Goal: Communication & Community: Participate in discussion

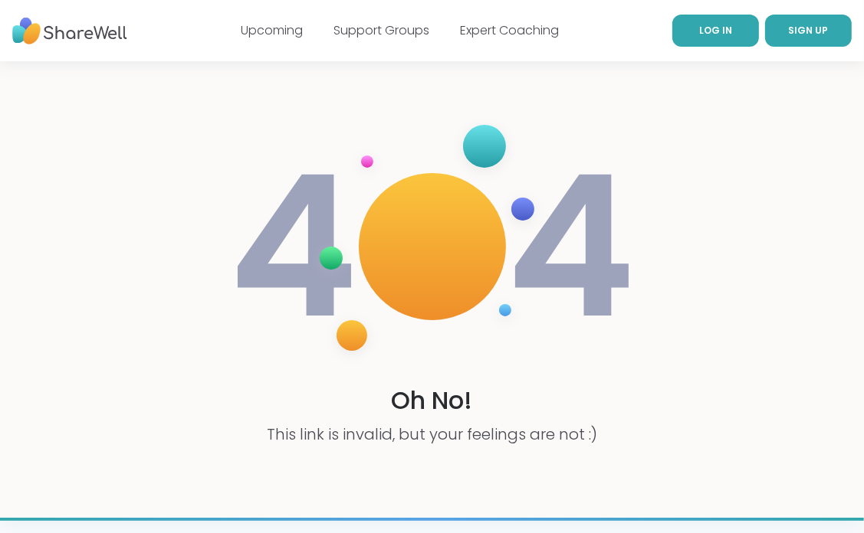
click at [719, 27] on span "LOG IN" at bounding box center [715, 30] width 33 height 13
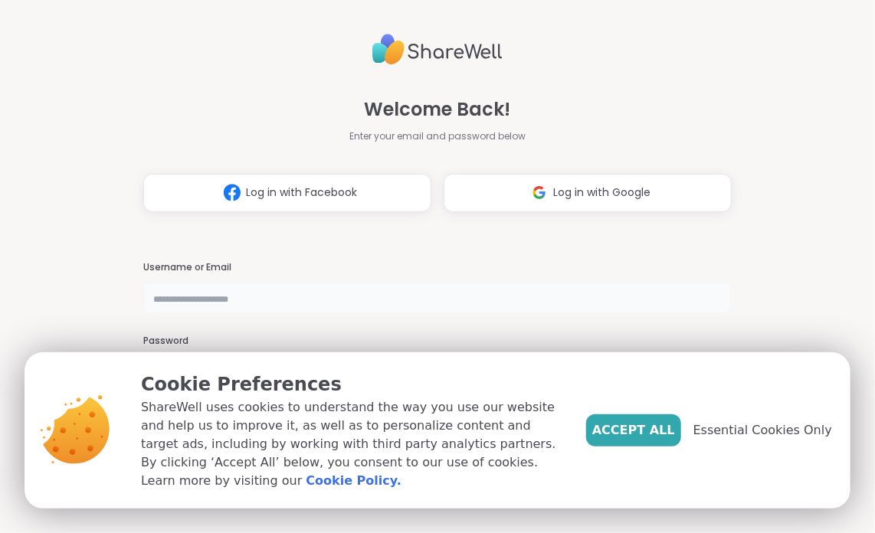
type input "**********"
click at [423, 471] on p "ShareWell uses cookies to understand the way you use our website and help us to…" at bounding box center [351, 444] width 421 height 92
click at [650, 435] on span "Accept All" at bounding box center [633, 430] width 83 height 18
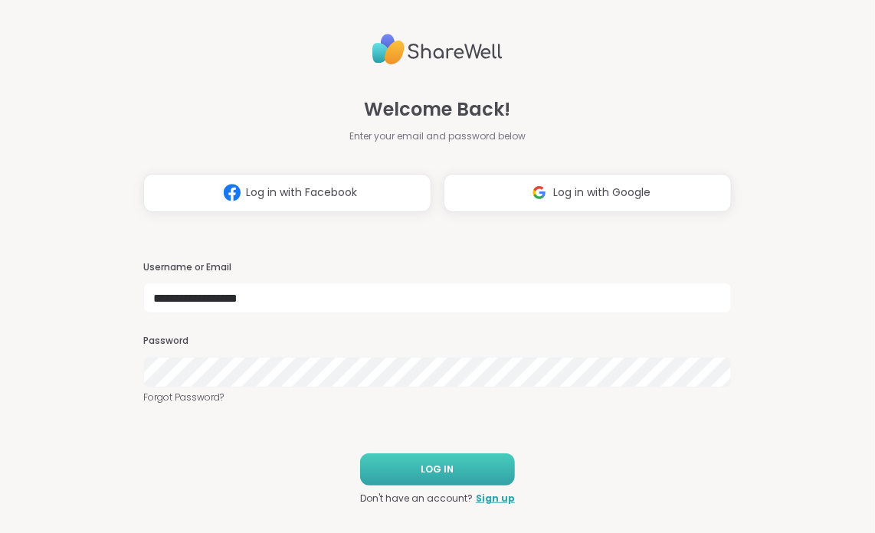
click at [425, 467] on span "LOG IN" at bounding box center [437, 470] width 33 height 14
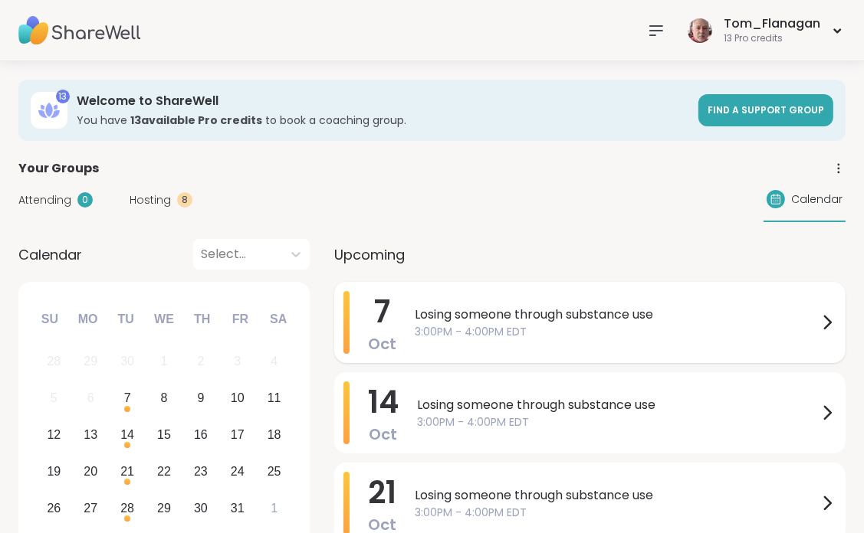
click at [461, 313] on span "Losing someone through substance use" at bounding box center [616, 315] width 403 height 18
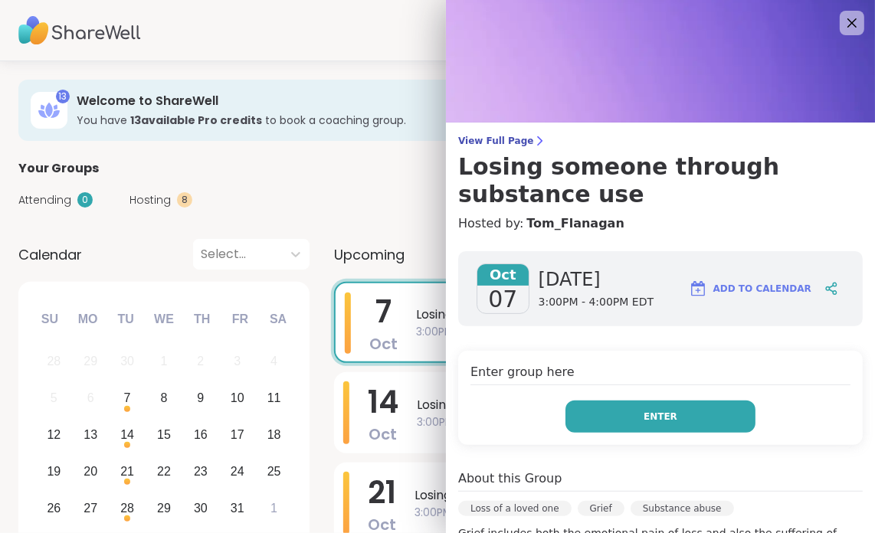
click at [671, 414] on button "Enter" at bounding box center [661, 417] width 190 height 32
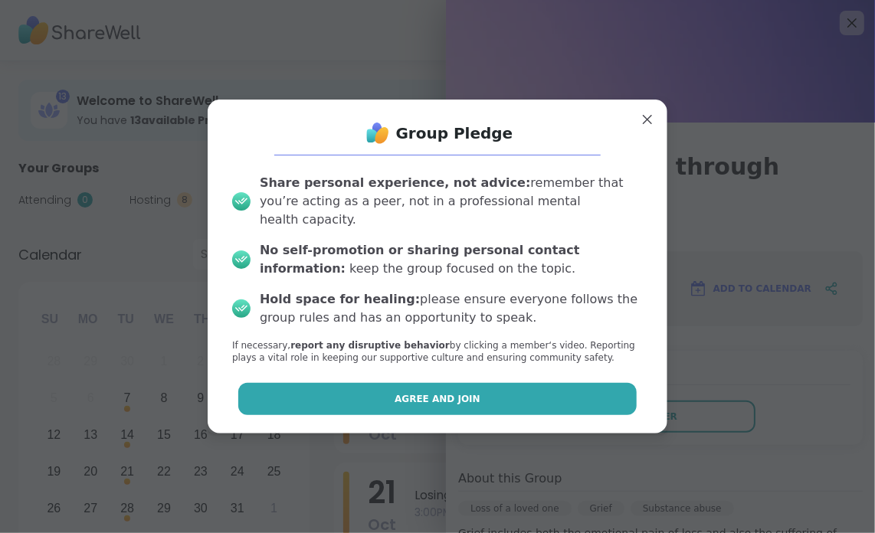
click at [426, 392] on span "Agree and Join" at bounding box center [438, 399] width 86 height 14
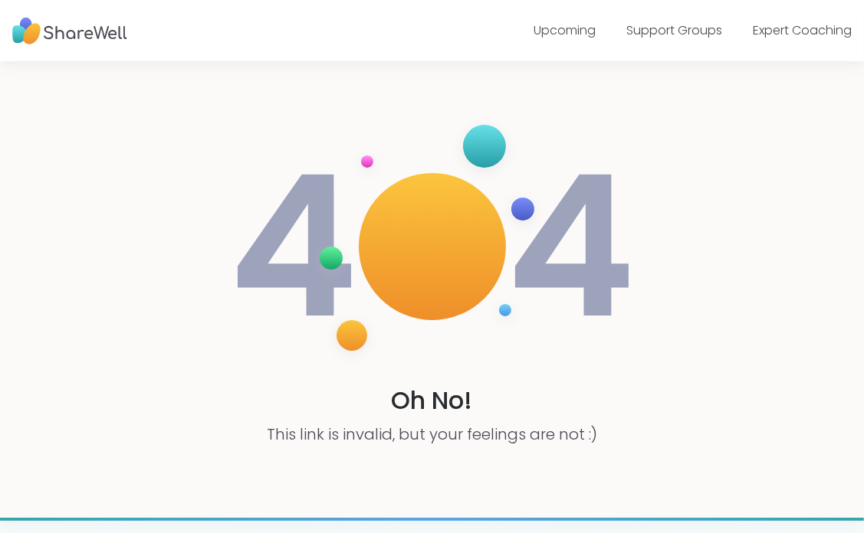
click at [625, 297] on img at bounding box center [432, 247] width 408 height 274
click at [641, 149] on div "Oh No! This link is invalid, but your feelings are not :)" at bounding box center [432, 289] width 864 height 457
click at [182, 126] on div "Oh No! This link is invalid, but your feelings are not :)" at bounding box center [432, 289] width 864 height 457
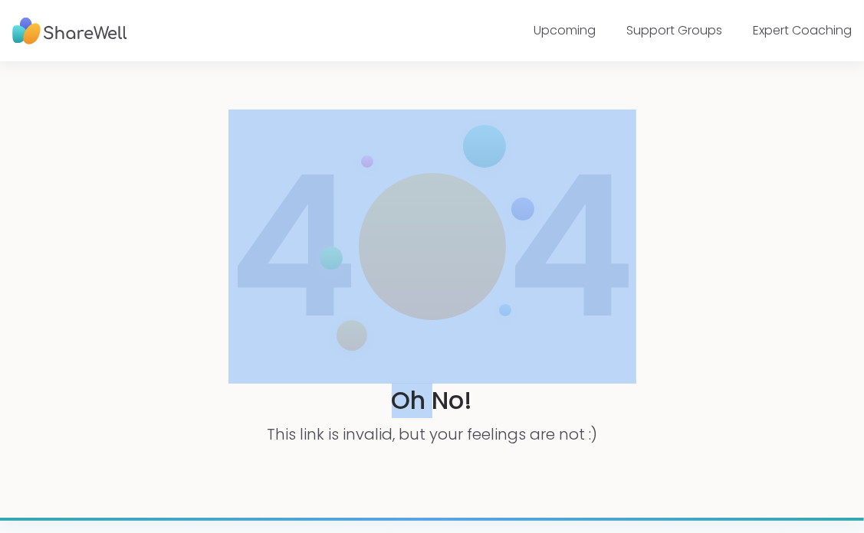
click at [182, 126] on div "Oh No! This link is invalid, but your feelings are not :)" at bounding box center [432, 289] width 864 height 457
click at [110, 79] on div "Oh No! This link is invalid, but your feelings are not :)" at bounding box center [432, 289] width 864 height 457
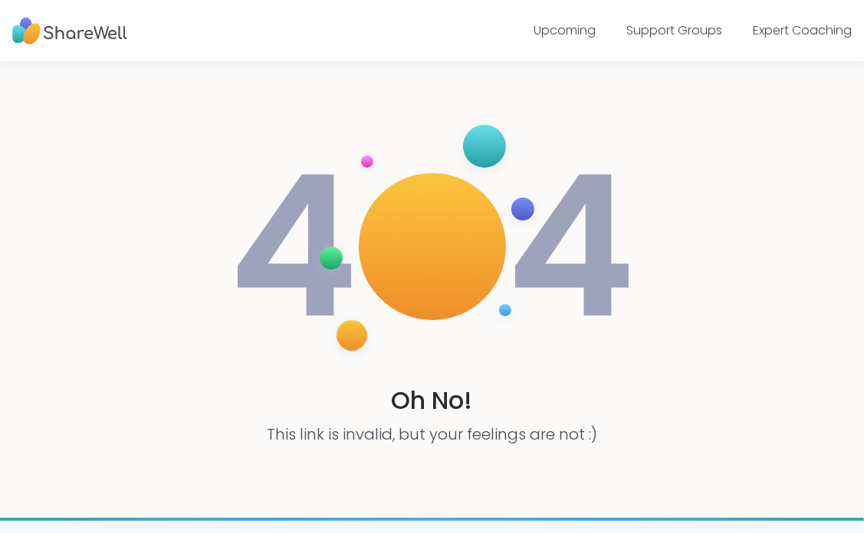
click at [715, 321] on div "Oh No! This link is invalid, but your feelings are not :)" at bounding box center [432, 289] width 864 height 457
click at [586, 102] on div "Oh No! This link is invalid, but your feelings are not :)" at bounding box center [432, 289] width 864 height 457
click at [683, 30] on link "Support Groups" at bounding box center [674, 30] width 96 height 18
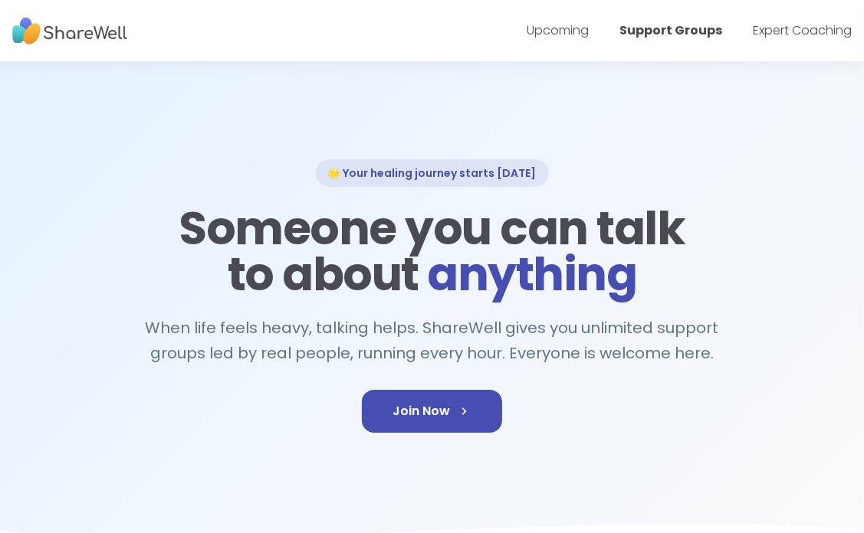
click at [87, 30] on img at bounding box center [69, 31] width 115 height 42
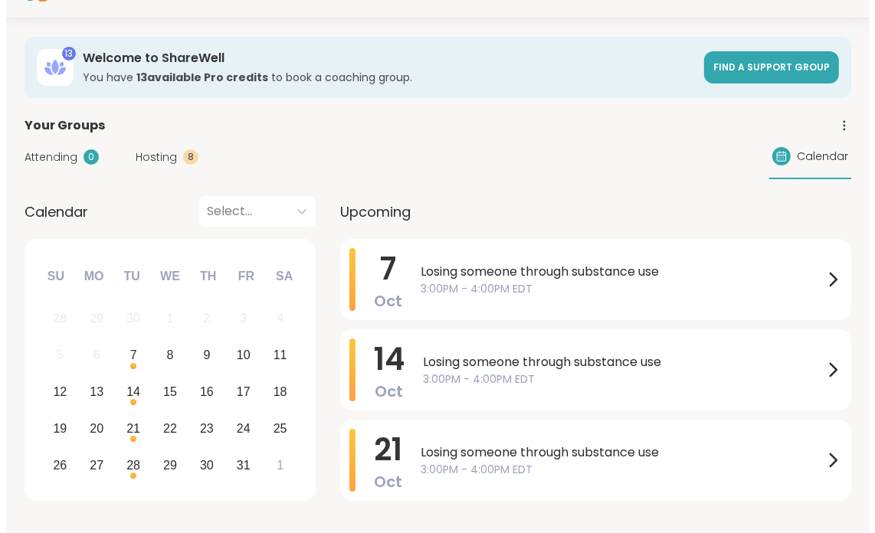
scroll to position [77, 0]
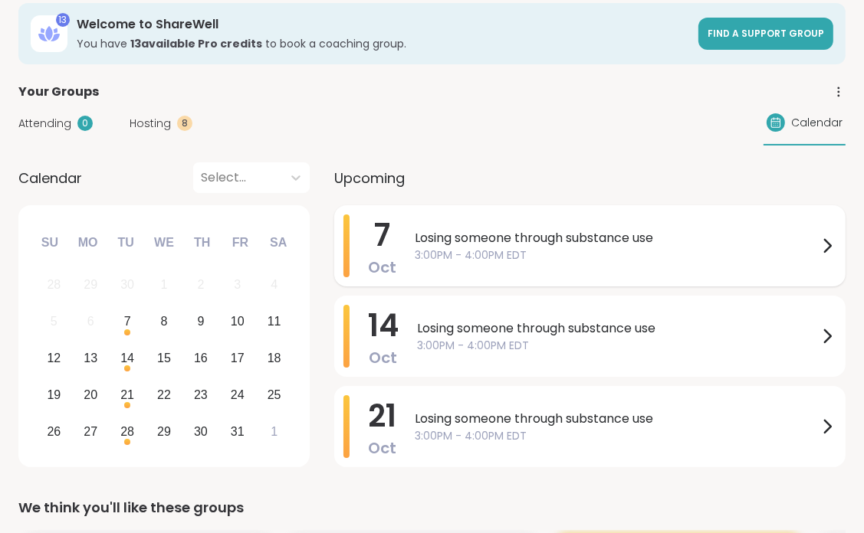
click at [463, 238] on span "Losing someone through substance use" at bounding box center [616, 238] width 403 height 18
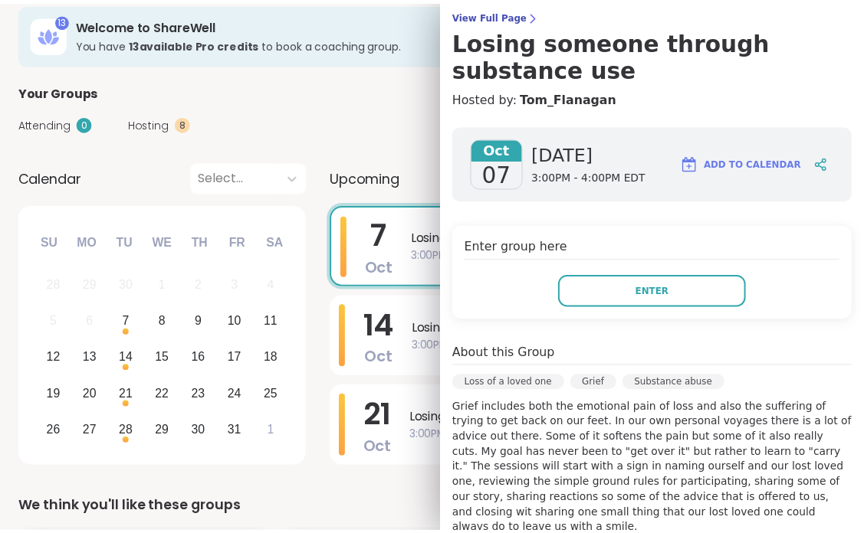
scroll to position [125, 0]
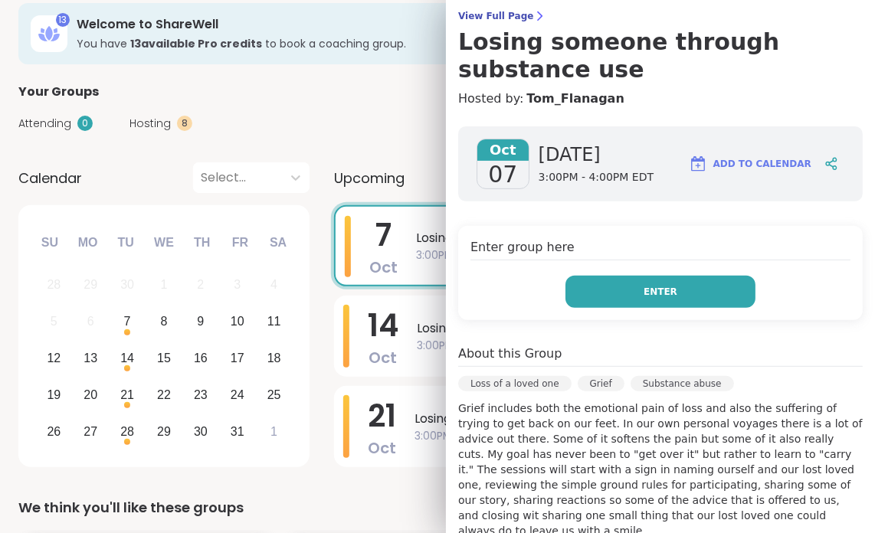
click at [652, 294] on span "Enter" at bounding box center [661, 292] width 34 height 14
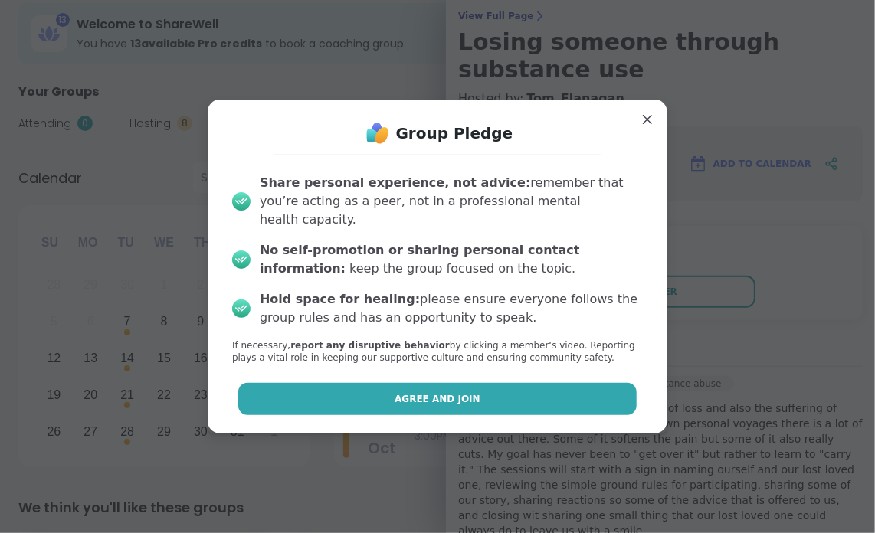
click at [441, 392] on span "Agree and Join" at bounding box center [438, 399] width 86 height 14
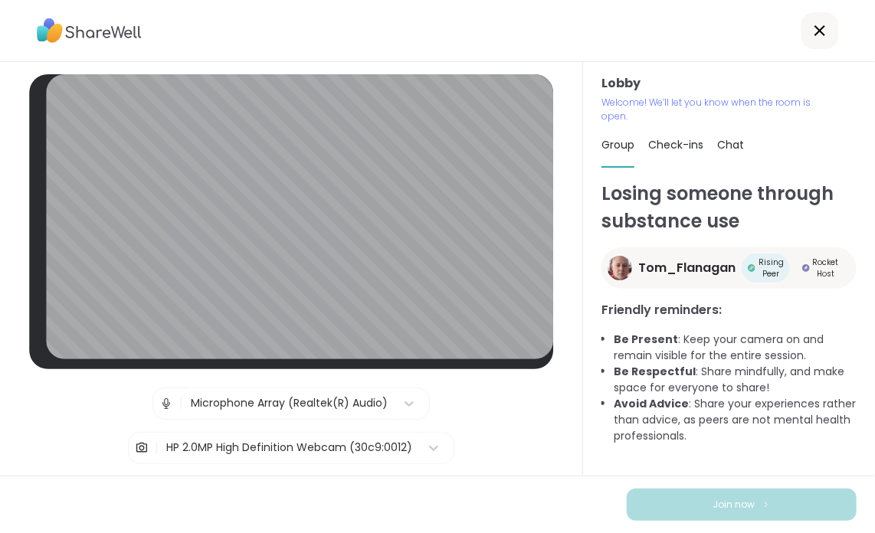
click at [679, 146] on span "Check-ins" at bounding box center [675, 144] width 55 height 15
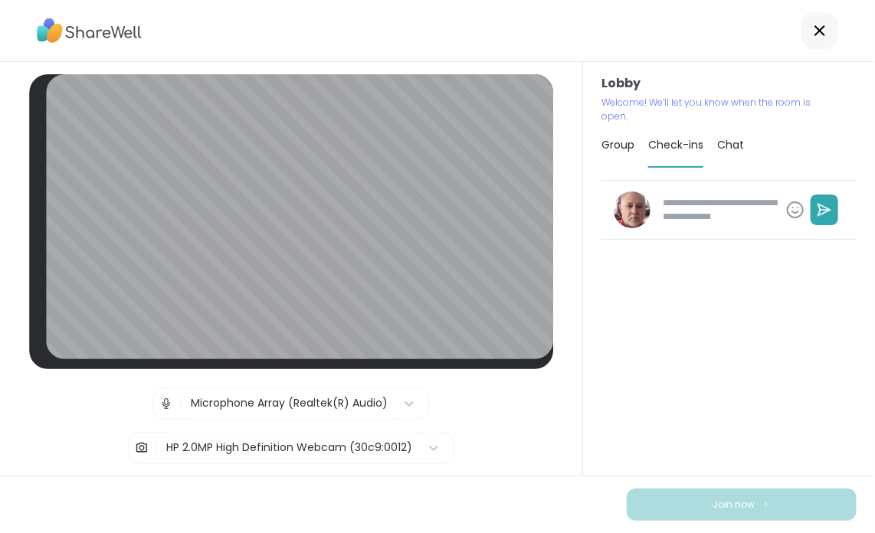
click at [733, 146] on span "Chat" at bounding box center [730, 144] width 27 height 15
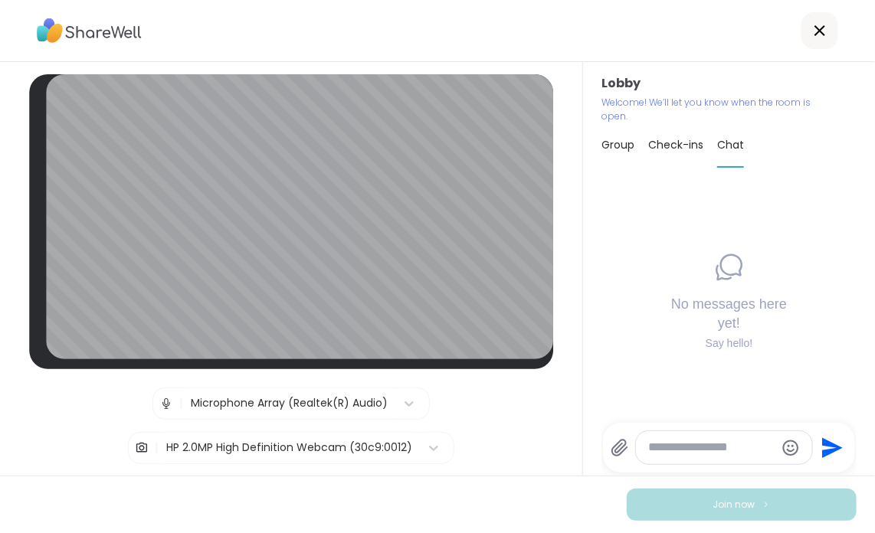
click at [661, 145] on span "Check-ins" at bounding box center [675, 144] width 55 height 15
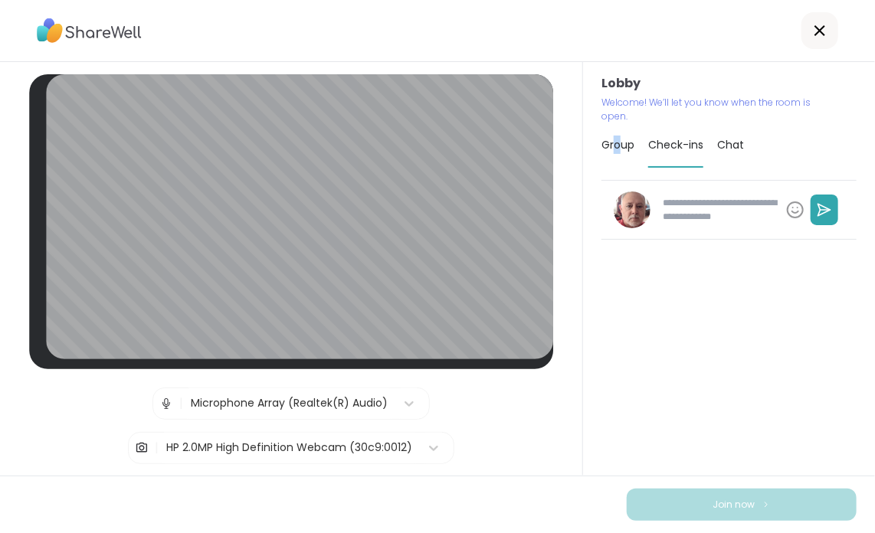
click at [610, 146] on span "Group" at bounding box center [618, 144] width 33 height 15
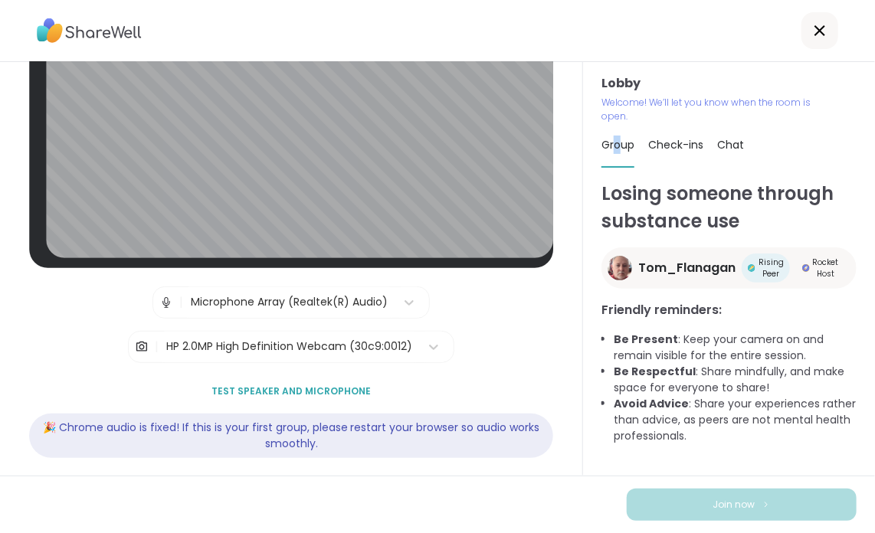
scroll to position [103, 0]
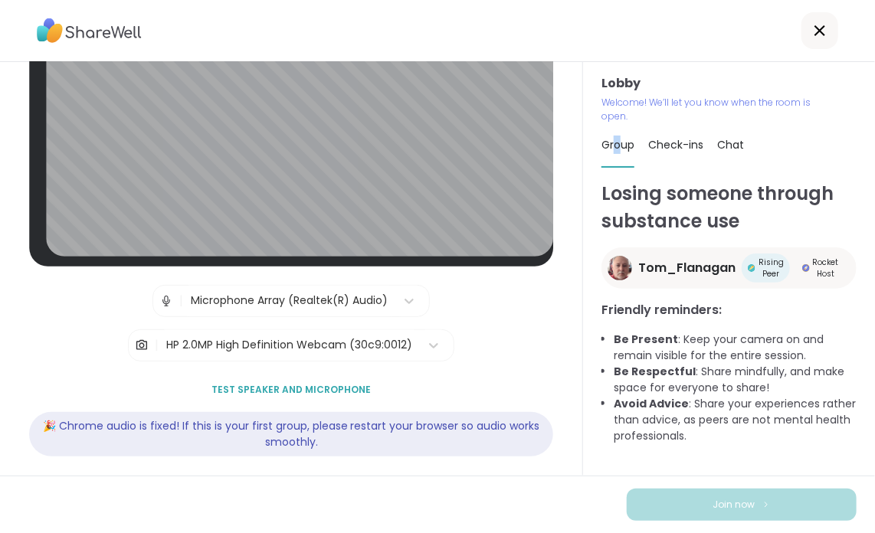
click at [289, 383] on span "Test speaker and microphone" at bounding box center [290, 390] width 159 height 14
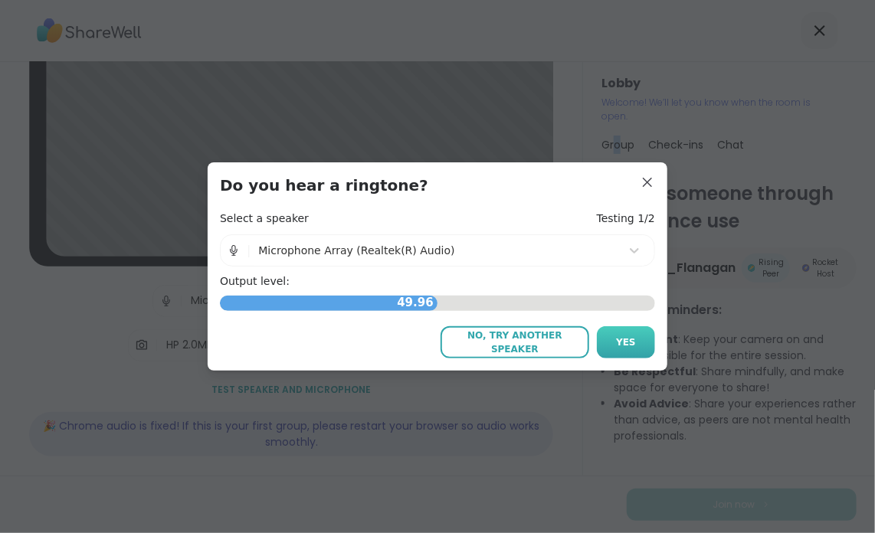
click at [618, 343] on span "Yes" at bounding box center [626, 343] width 20 height 14
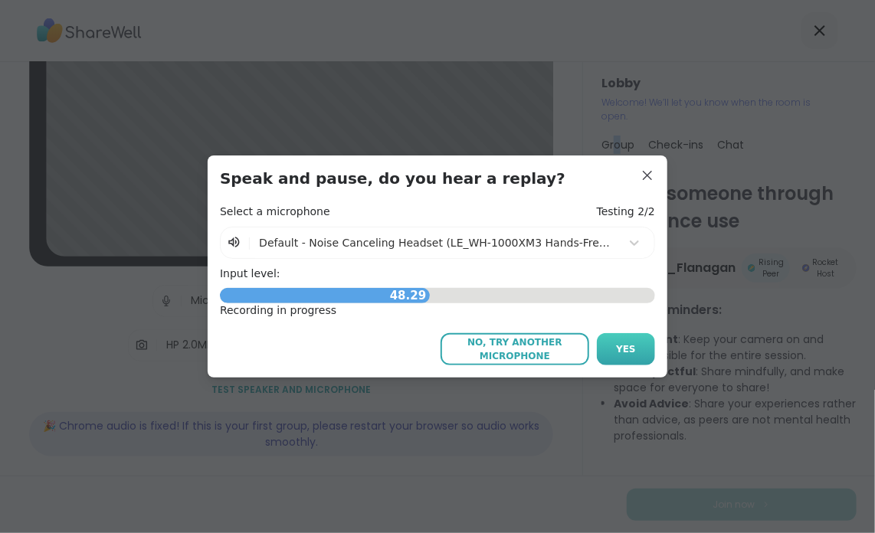
click at [618, 346] on span "Yes" at bounding box center [626, 350] width 20 height 14
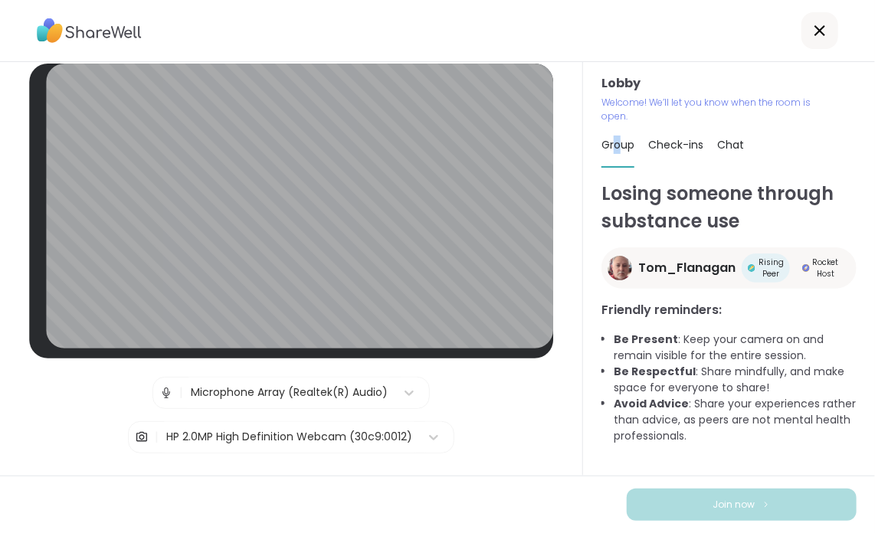
scroll to position [0, 0]
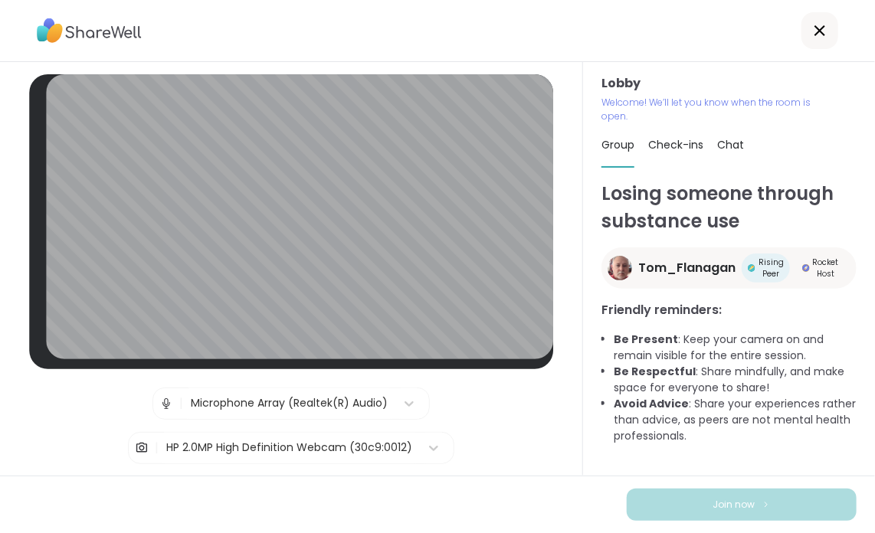
click at [666, 143] on span "Check-ins" at bounding box center [675, 144] width 55 height 15
type textarea "*"
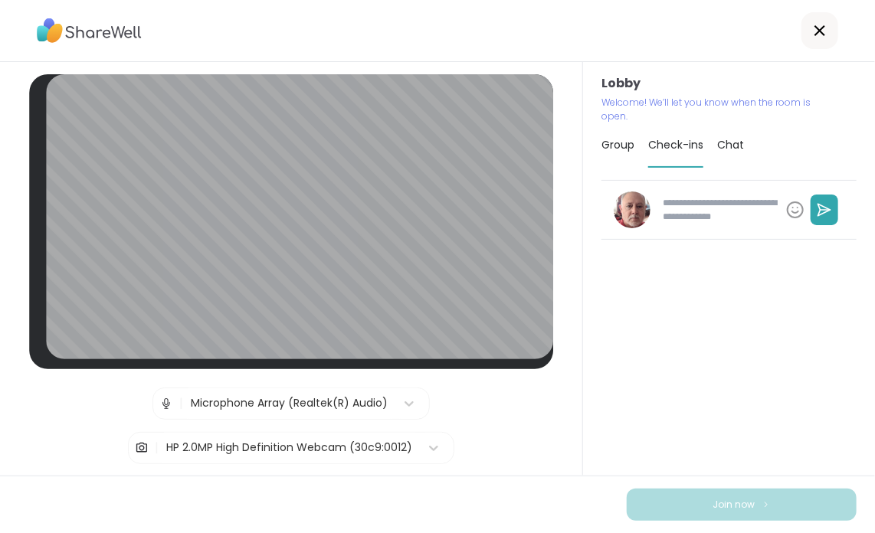
click at [728, 143] on span "Chat" at bounding box center [730, 144] width 27 height 15
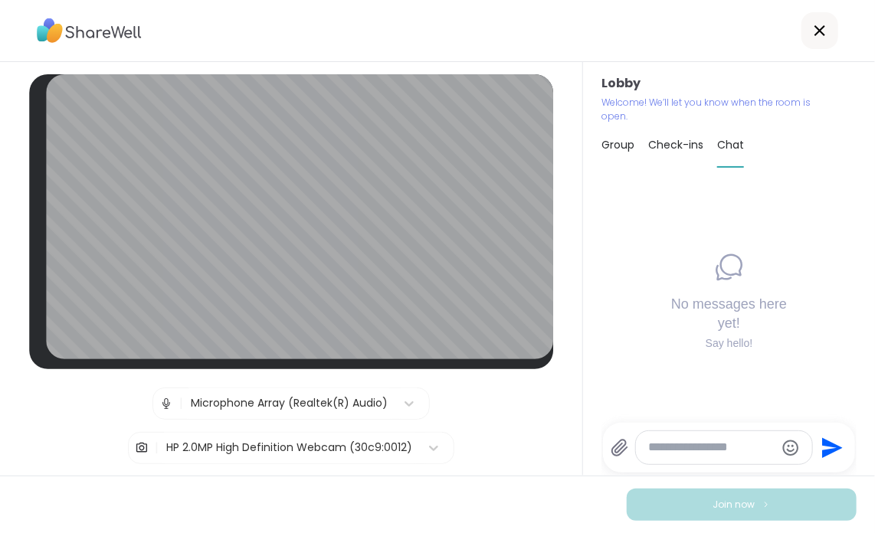
click at [615, 148] on span "Group" at bounding box center [618, 144] width 33 height 15
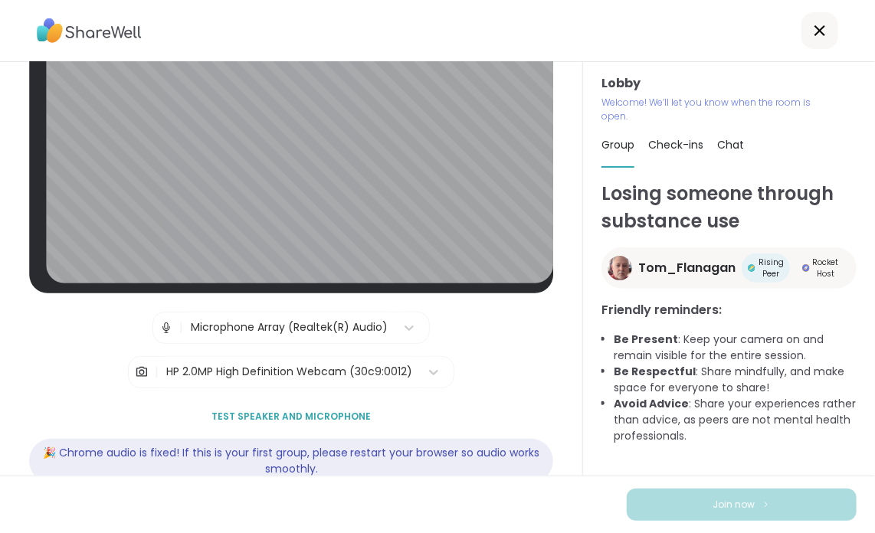
scroll to position [103, 0]
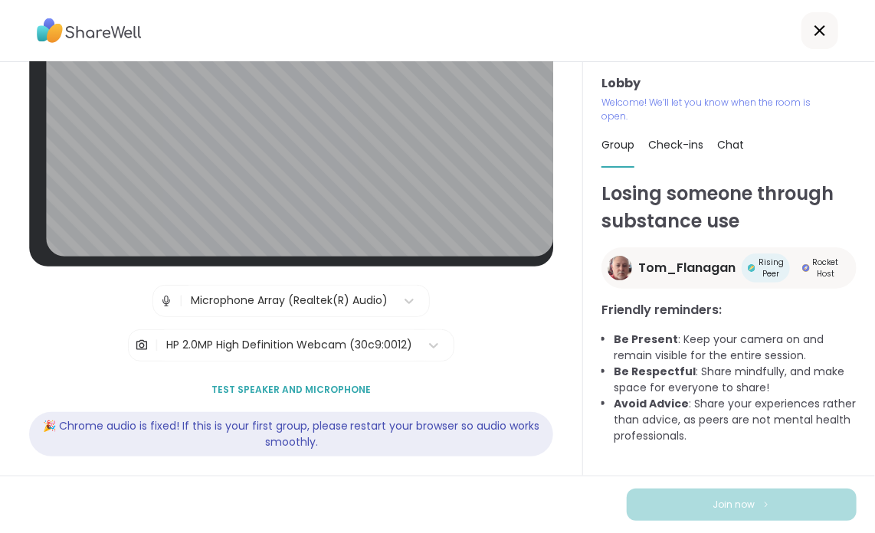
click at [728, 146] on span "Chat" at bounding box center [730, 144] width 27 height 15
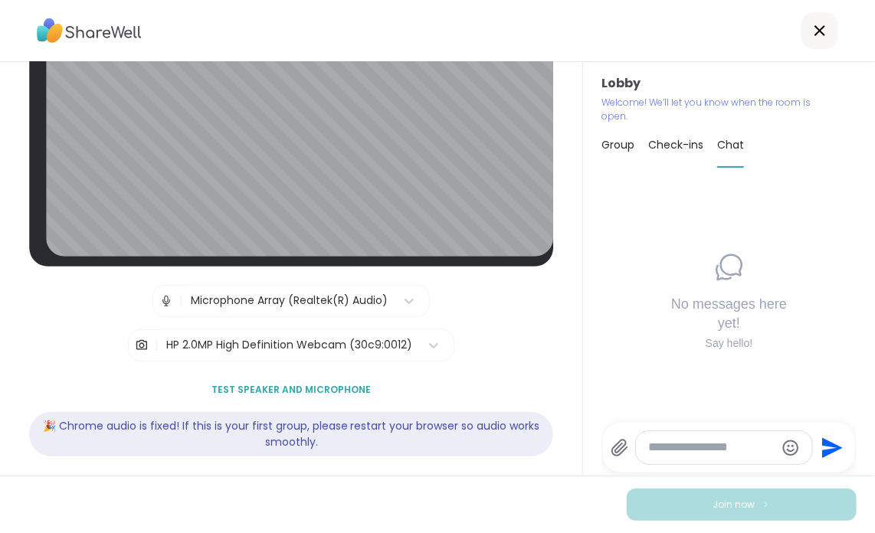
click at [609, 141] on span "Group" at bounding box center [618, 144] width 33 height 15
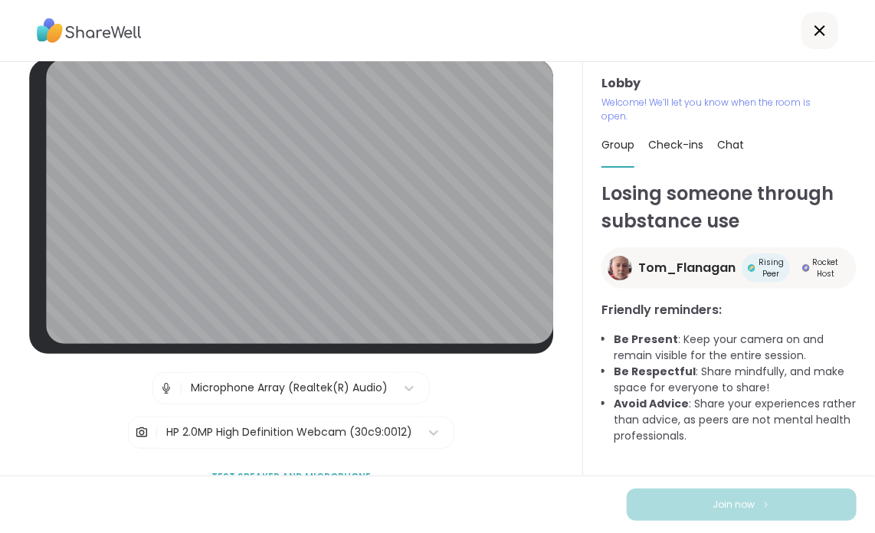
scroll to position [0, 0]
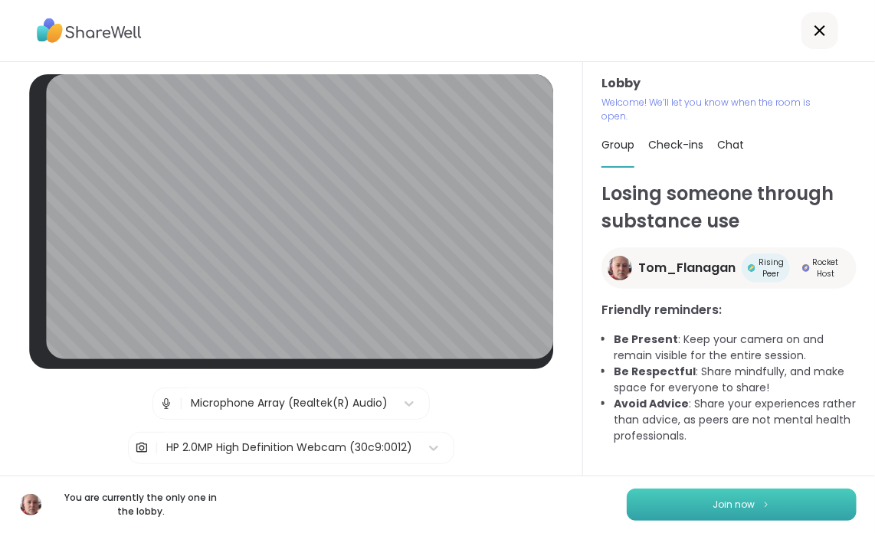
click at [687, 503] on button "Join now" at bounding box center [742, 505] width 230 height 32
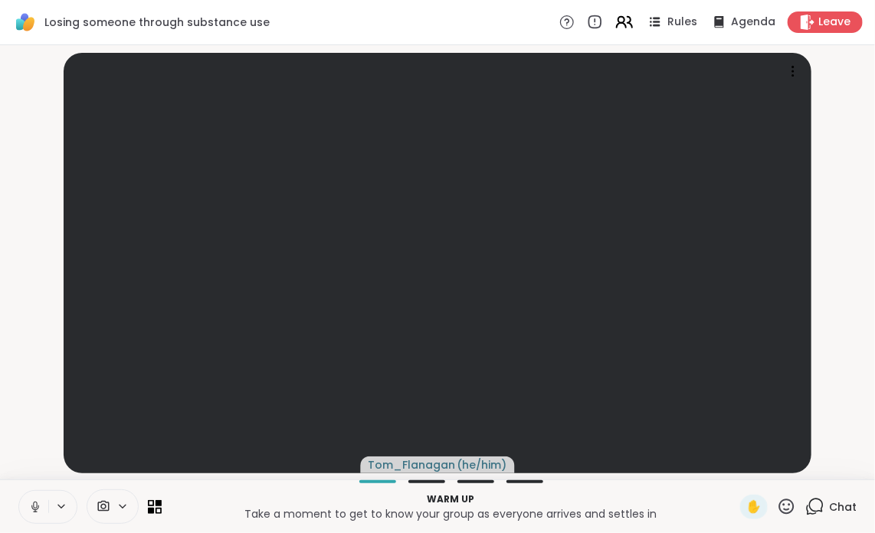
click at [615, 21] on icon at bounding box center [624, 21] width 19 height 19
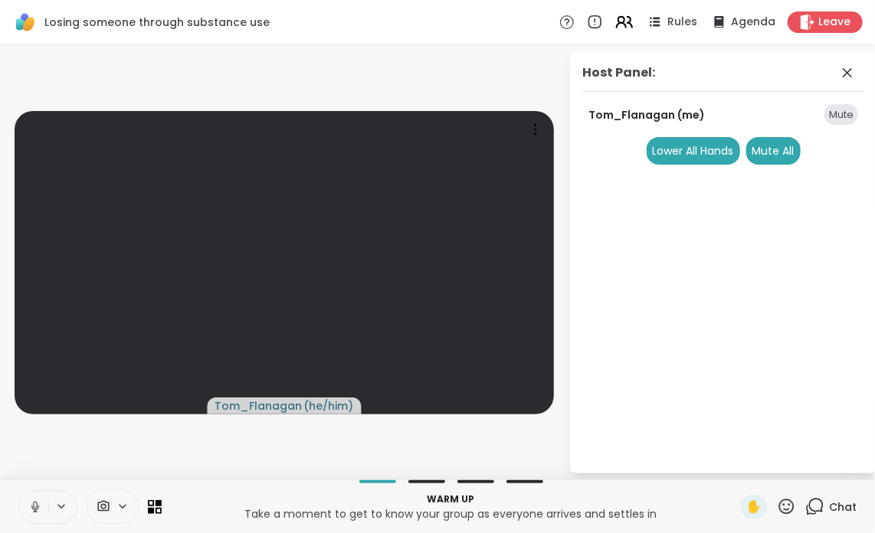
click at [615, 21] on icon at bounding box center [624, 21] width 19 height 19
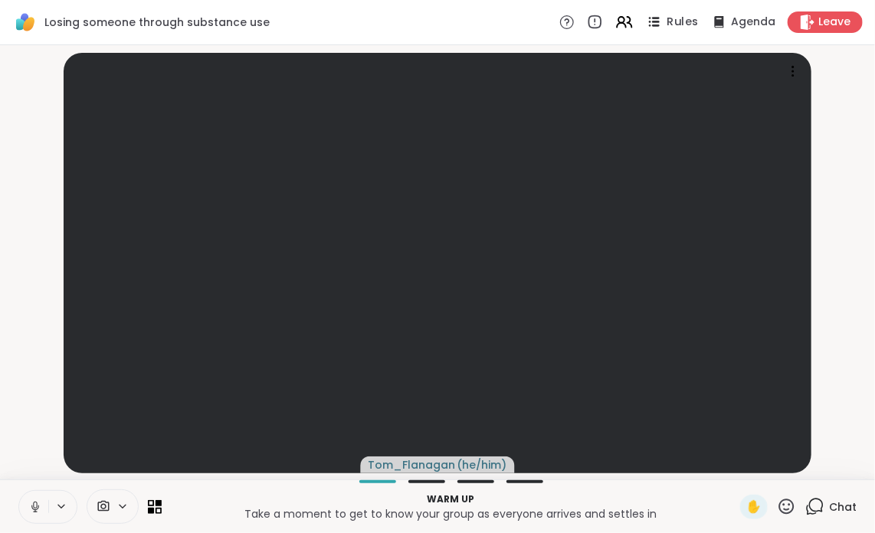
click at [667, 24] on span "Rules" at bounding box center [682, 23] width 31 height 16
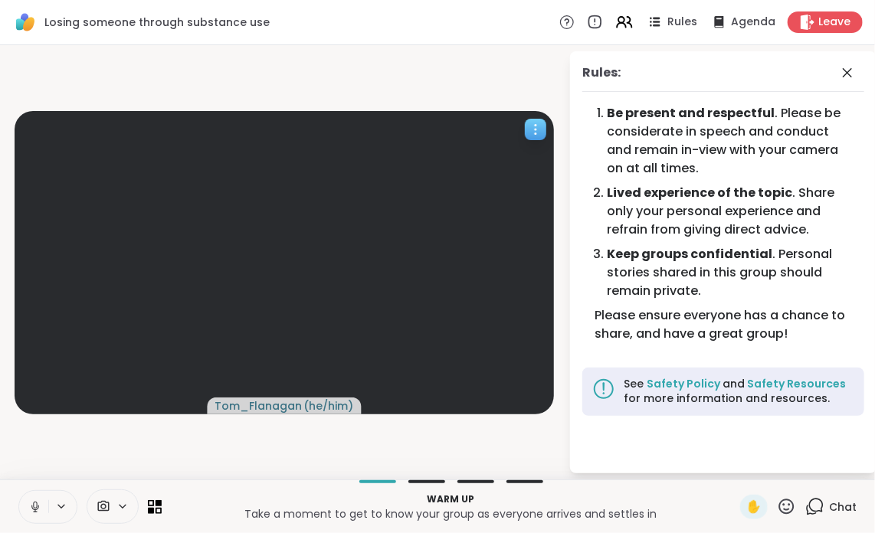
click at [535, 131] on icon at bounding box center [535, 129] width 15 height 15
click at [454, 67] on video-player-container "Tom_Flanagan ( he/him )" at bounding box center [284, 262] width 550 height 422
click at [730, 21] on span "Agenda" at bounding box center [753, 23] width 47 height 16
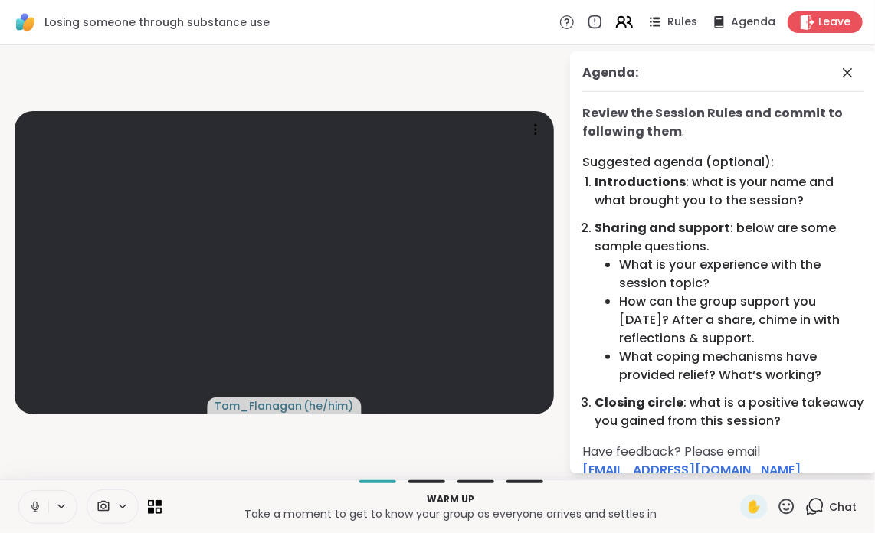
click at [617, 24] on icon at bounding box center [621, 25] width 9 height 5
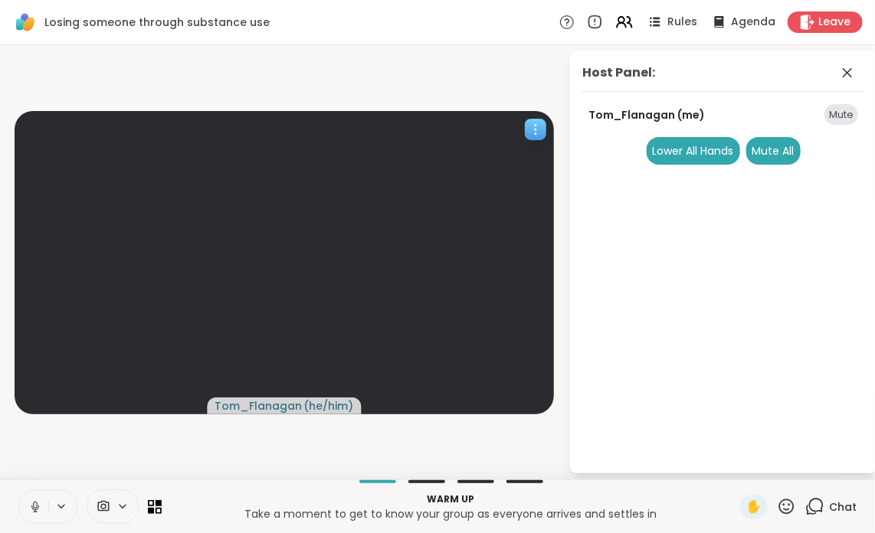
click at [536, 127] on icon at bounding box center [535, 129] width 15 height 15
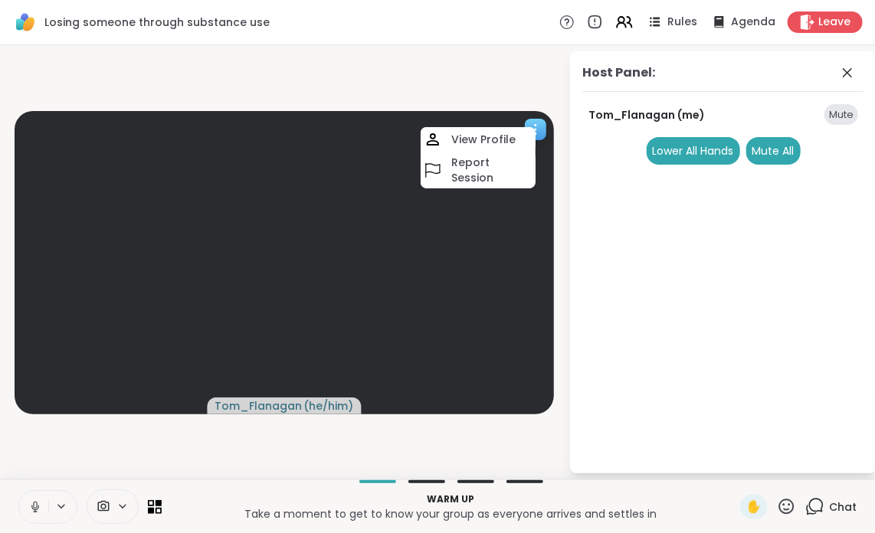
click at [536, 127] on icon at bounding box center [535, 129] width 15 height 15
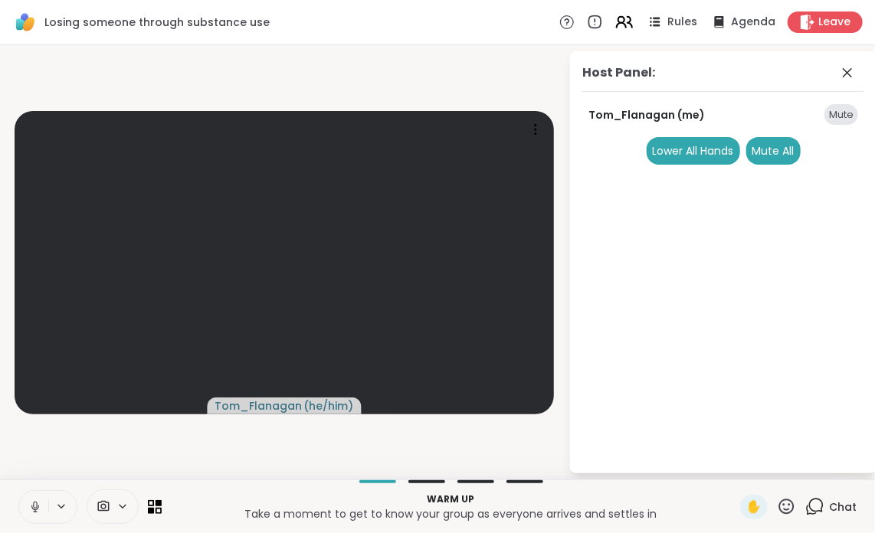
click at [618, 22] on icon at bounding box center [621, 20] width 6 height 6
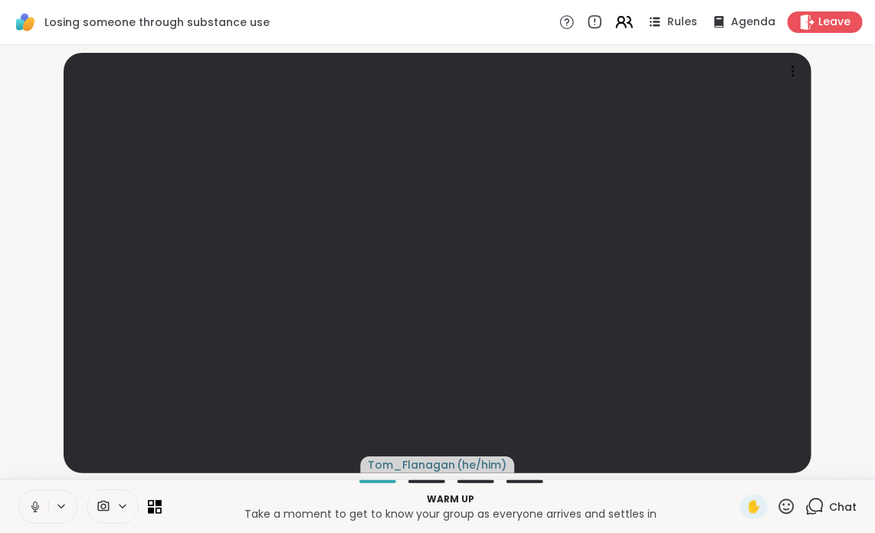
click at [618, 21] on icon at bounding box center [621, 20] width 6 height 6
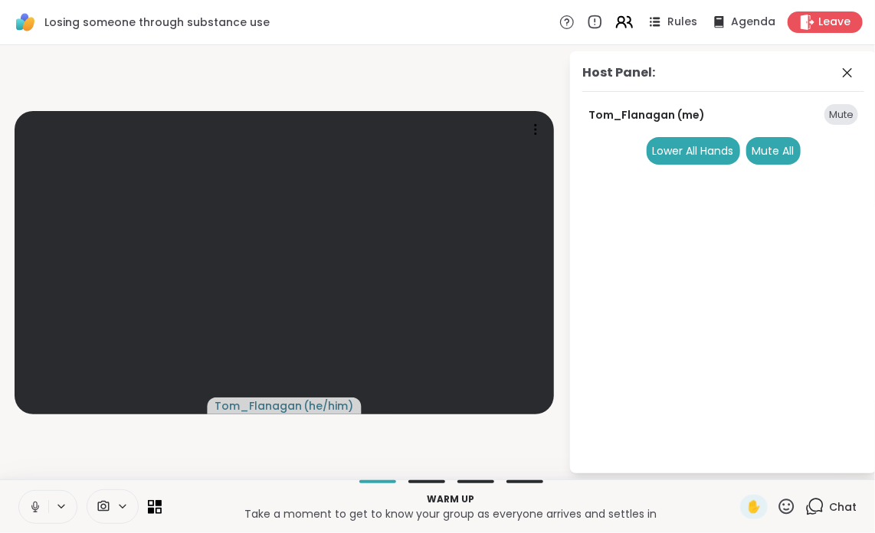
click at [618, 21] on icon at bounding box center [621, 20] width 6 height 6
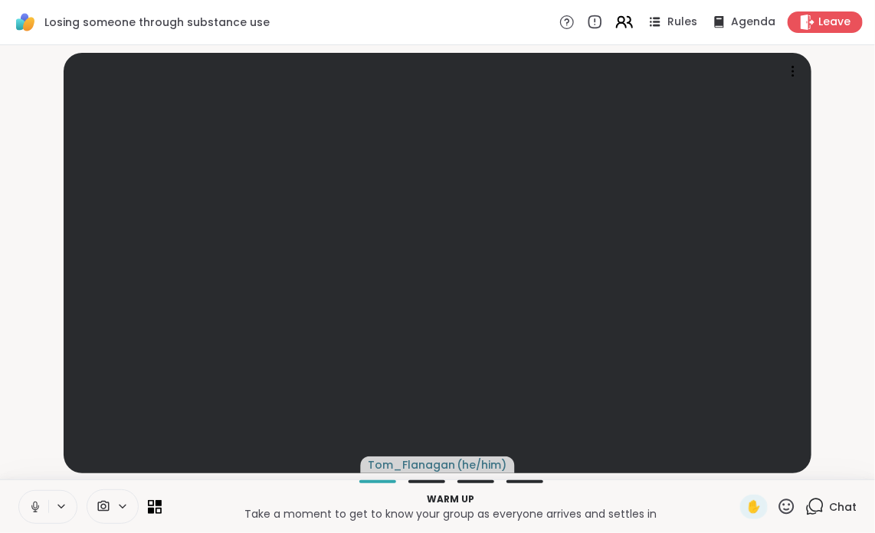
click at [618, 21] on icon at bounding box center [621, 20] width 6 height 6
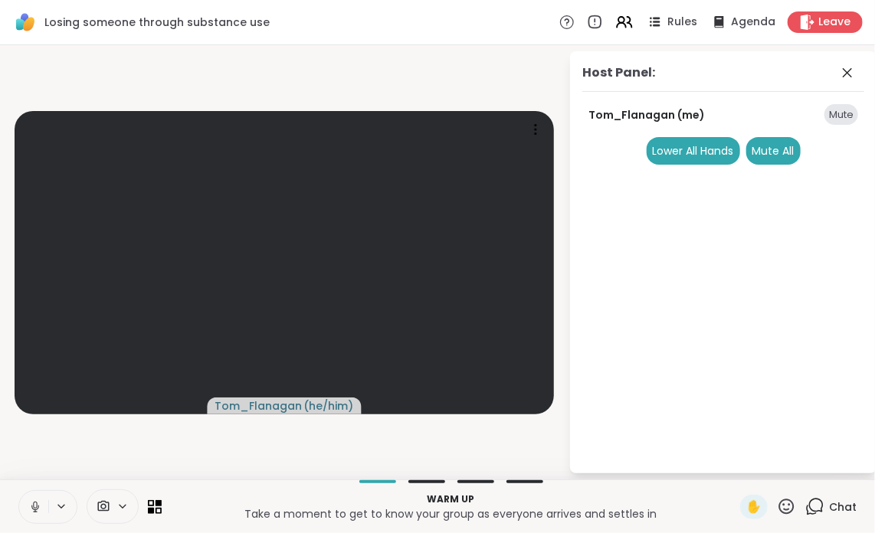
click at [613, 77] on div "Host Panel:" at bounding box center [618, 73] width 73 height 18
click at [670, 21] on span "Rules" at bounding box center [682, 23] width 31 height 16
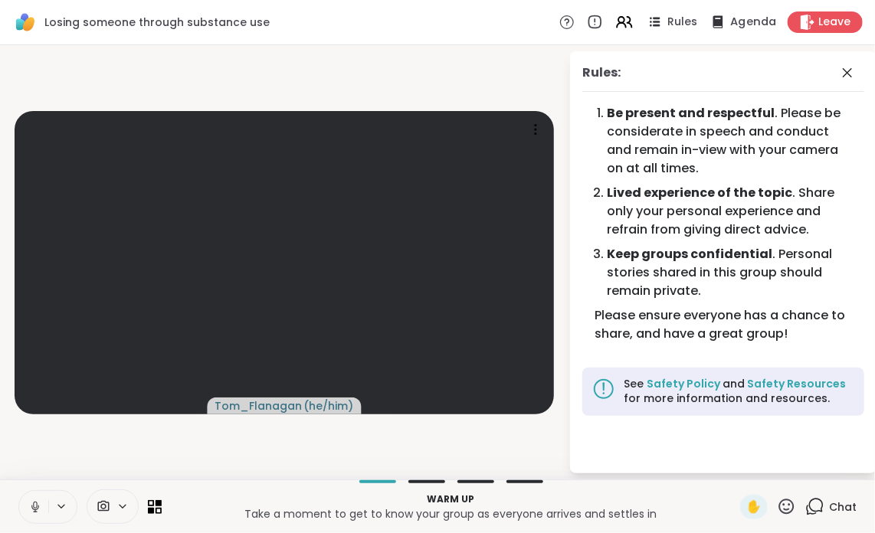
click at [745, 21] on span "Agenda" at bounding box center [753, 23] width 47 height 16
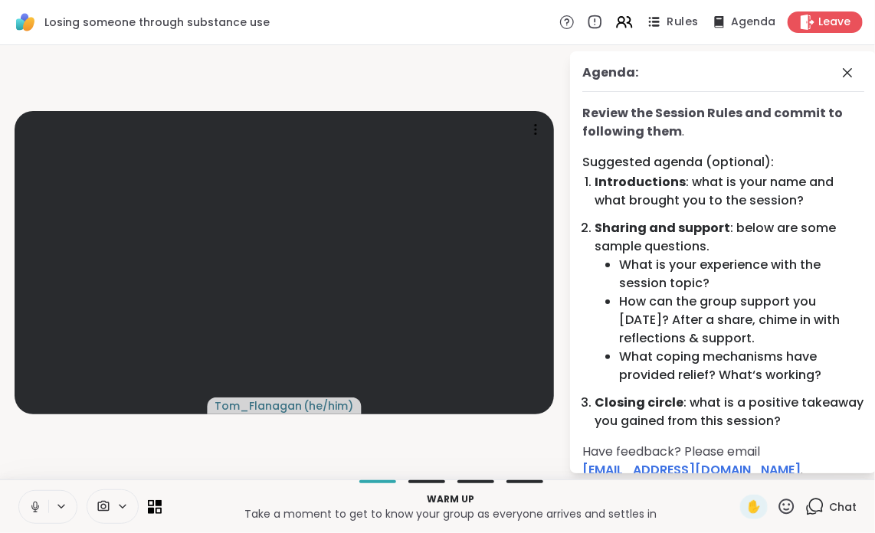
click at [671, 25] on span "Rules" at bounding box center [682, 23] width 31 height 16
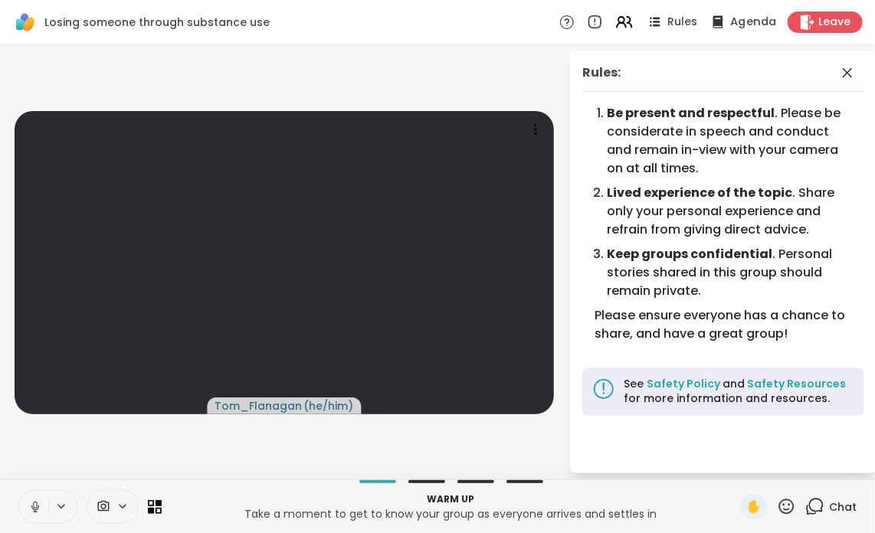
click at [733, 20] on span "Agenda" at bounding box center [753, 23] width 47 height 16
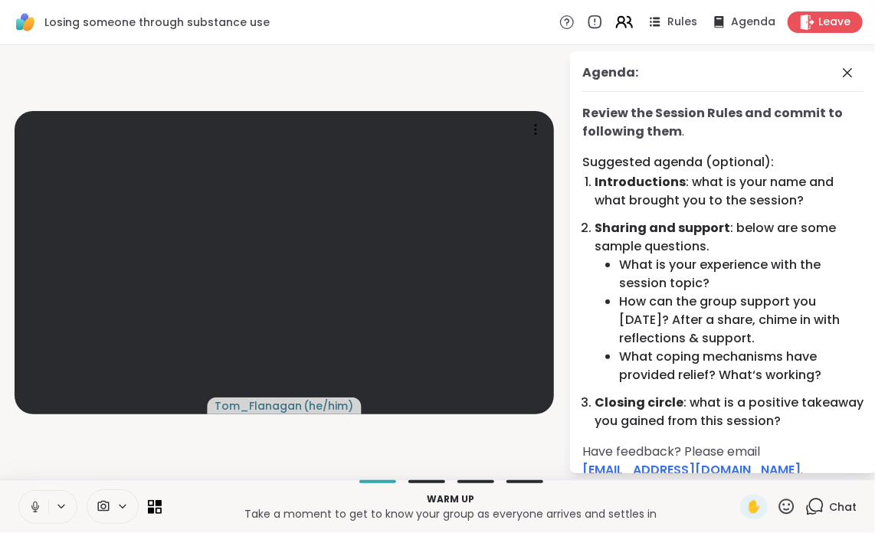
click at [628, 22] on icon at bounding box center [630, 22] width 5 height 11
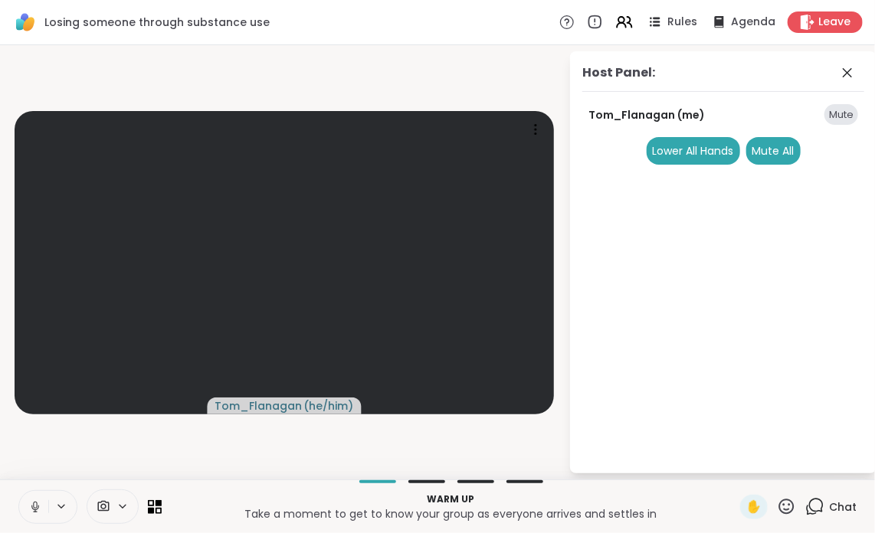
click at [812, 510] on icon at bounding box center [814, 506] width 19 height 19
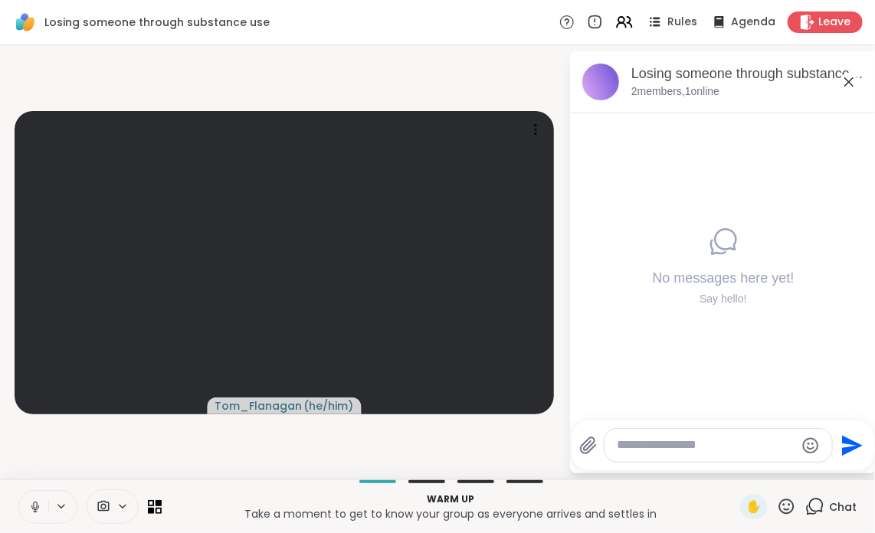
click at [829, 501] on span "Chat" at bounding box center [843, 507] width 28 height 15
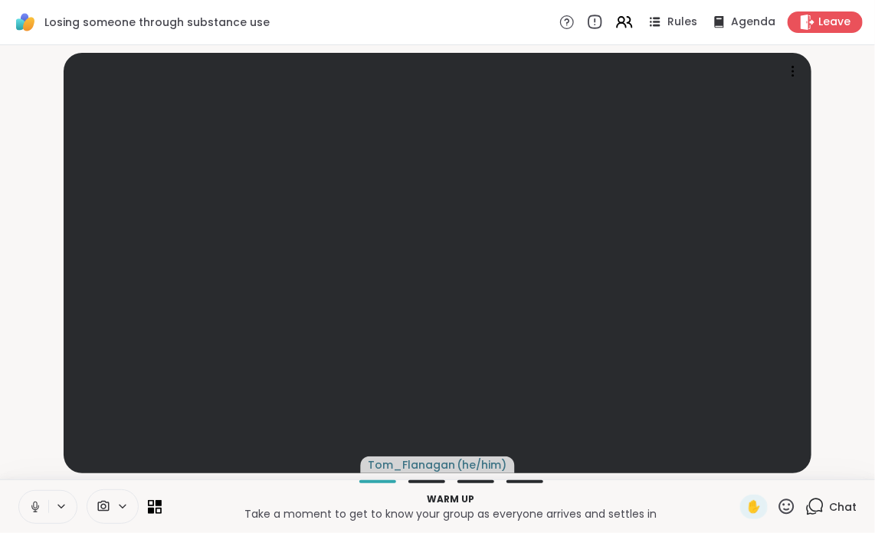
click at [589, 21] on icon at bounding box center [594, 22] width 17 height 17
click at [565, 20] on icon at bounding box center [567, 22] width 5 height 8
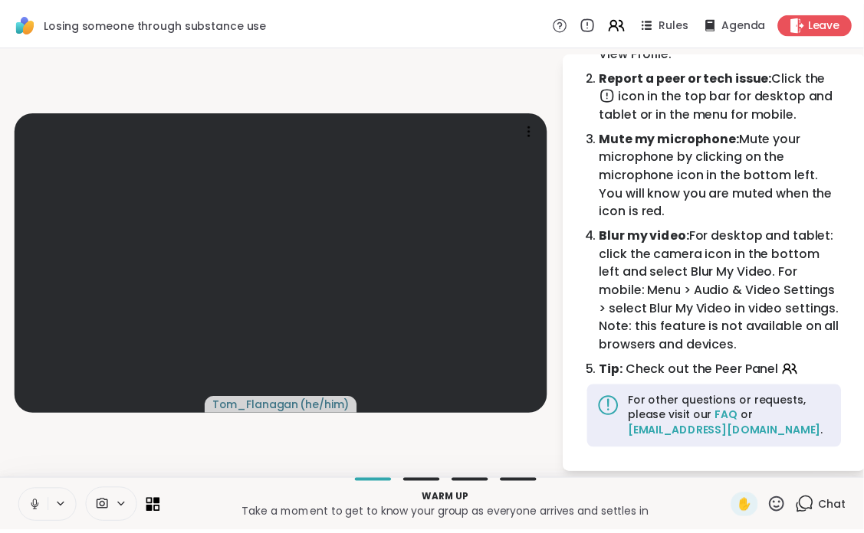
scroll to position [116, 0]
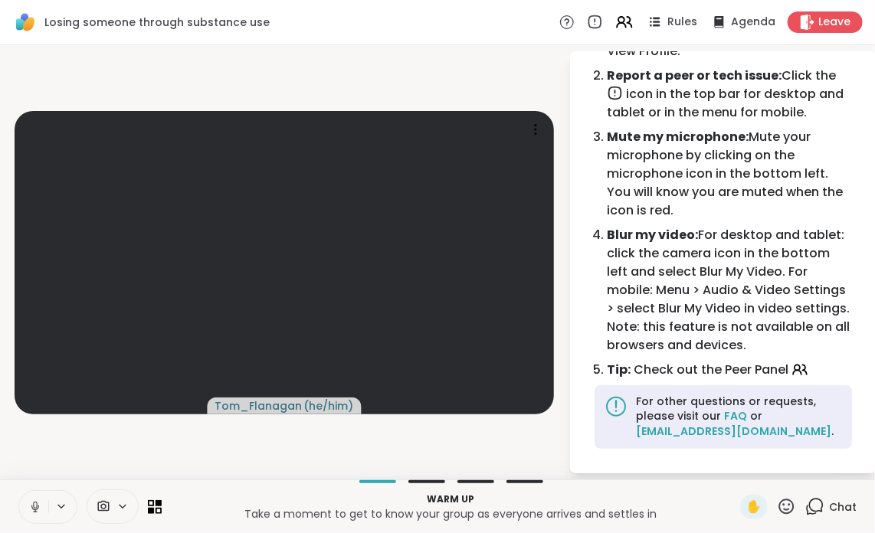
click at [798, 367] on icon at bounding box center [797, 367] width 5 height 5
click at [730, 376] on span "Tip: Check out the Peer Panel" at bounding box center [729, 370] width 245 height 18
click at [622, 24] on icon at bounding box center [624, 21] width 19 height 19
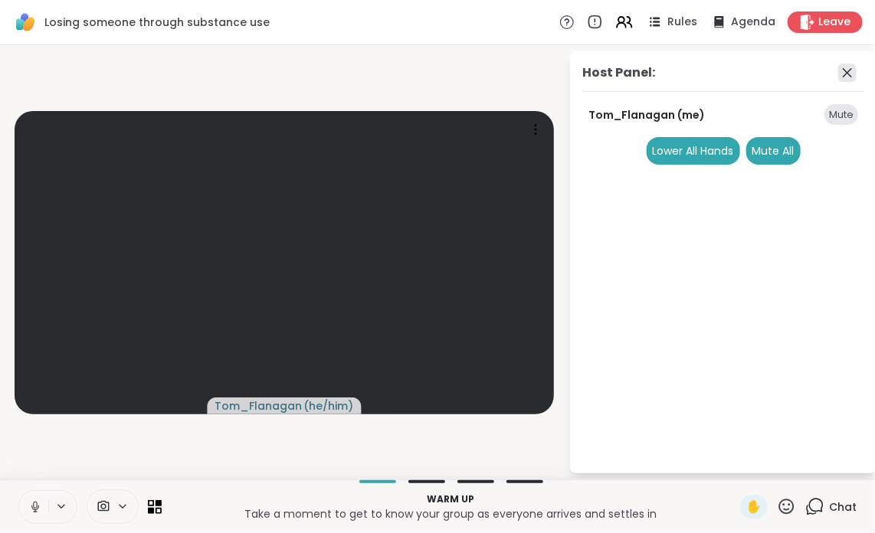
click at [852, 73] on icon at bounding box center [847, 73] width 18 height 18
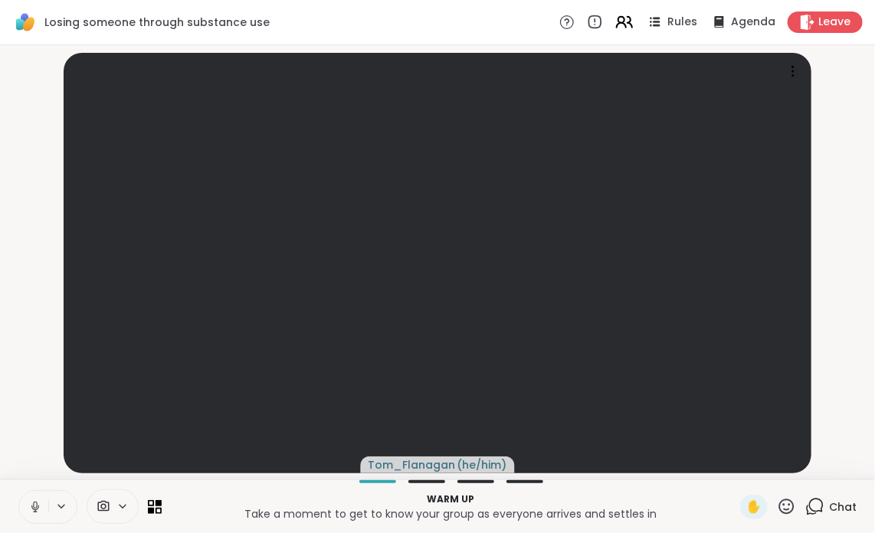
click at [618, 14] on icon at bounding box center [624, 21] width 19 height 19
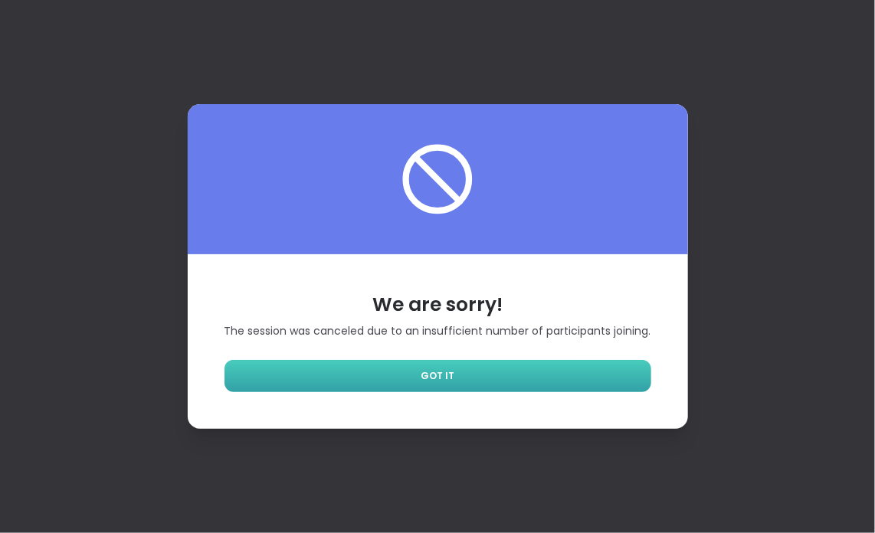
click at [430, 376] on span "GOT IT" at bounding box center [438, 376] width 34 height 14
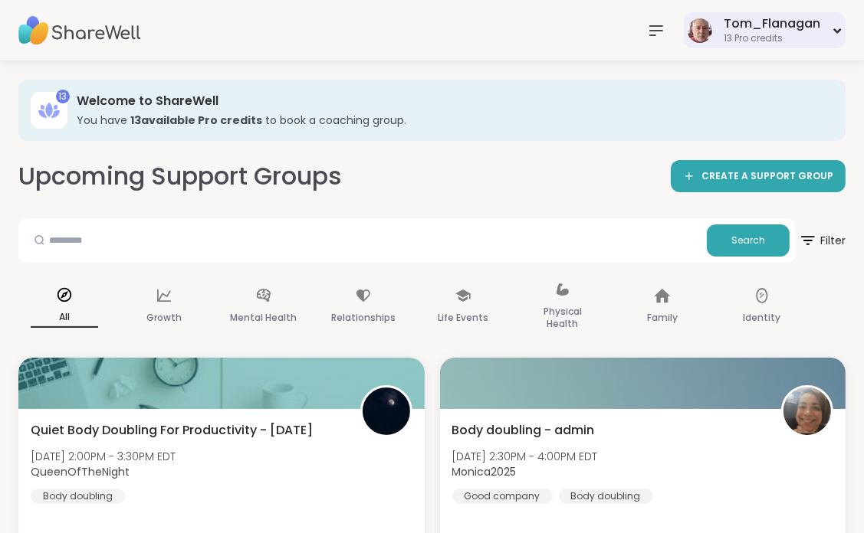
click at [840, 32] on icon at bounding box center [837, 31] width 10 height 6
click at [541, 169] on div "Upcoming Support Groups CREATE A SUPPORT GROUP" at bounding box center [431, 176] width 827 height 34
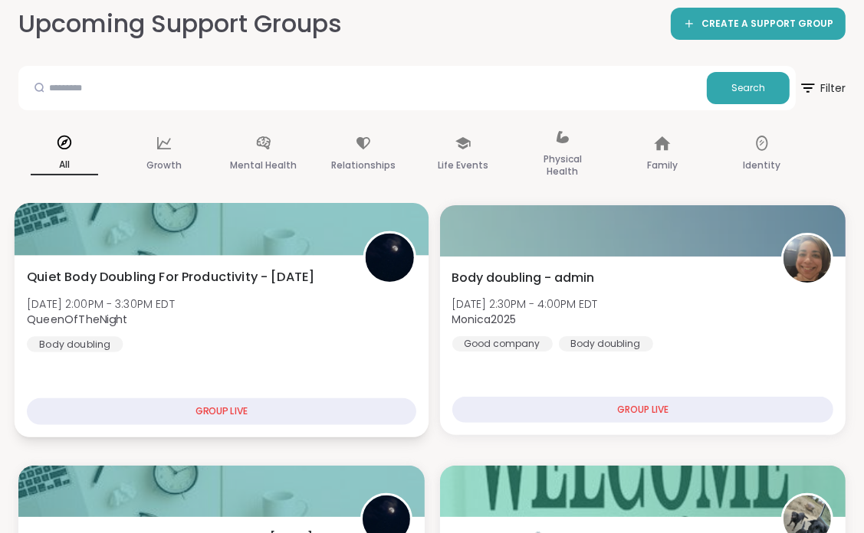
scroll to position [153, 0]
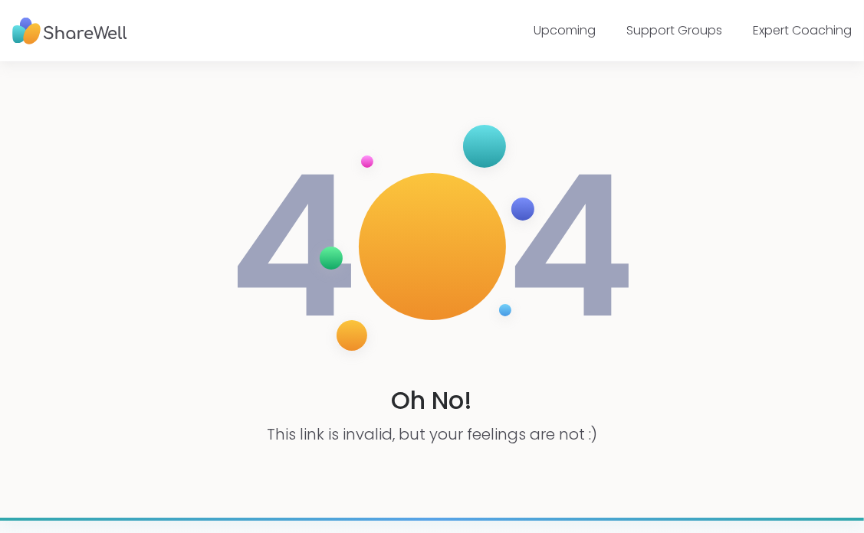
click at [454, 238] on img at bounding box center [432, 247] width 408 height 274
click at [687, 172] on div "Oh No! This link is invalid, but your feelings are not :)" at bounding box center [432, 289] width 864 height 457
